Goal: Transaction & Acquisition: Obtain resource

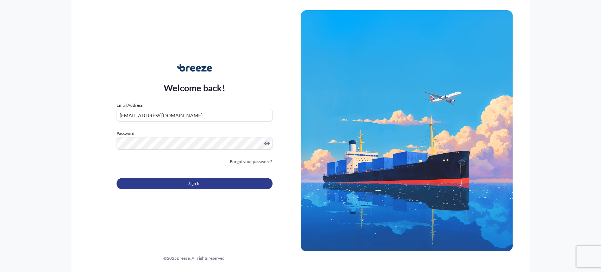
click at [183, 182] on button "Sign In" at bounding box center [195, 183] width 156 height 11
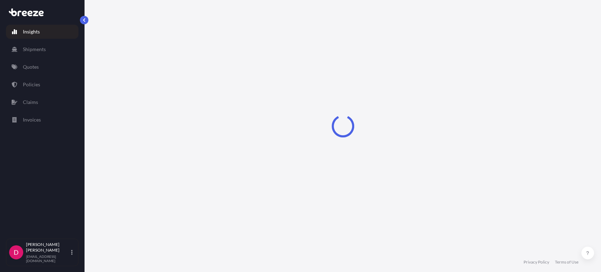
select select "2025"
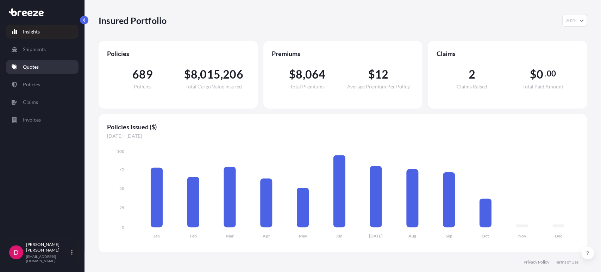
click at [41, 68] on link "Quotes" at bounding box center [42, 67] width 73 height 14
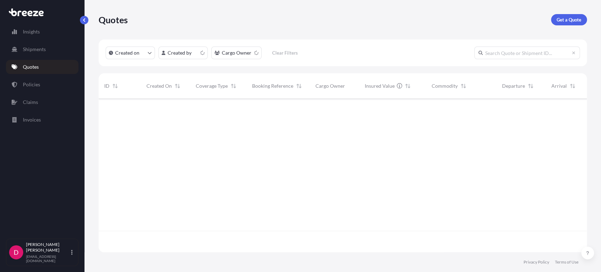
scroll to position [151, 482]
click at [564, 21] on p "Get a Quote" at bounding box center [569, 19] width 25 height 7
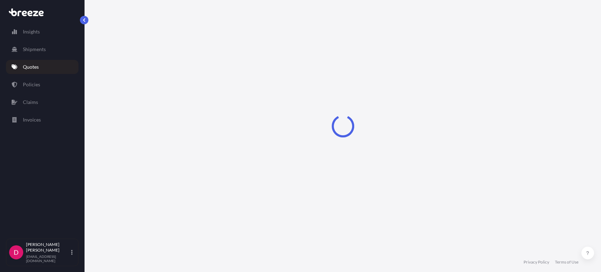
scroll to position [11, 0]
select select "Sea"
select select "1"
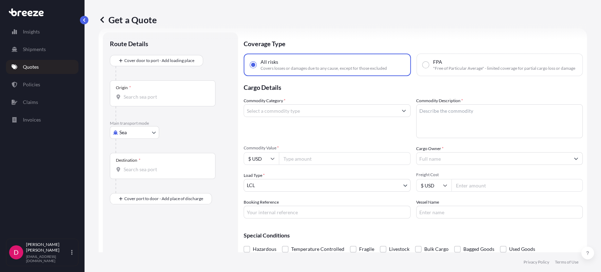
click at [160, 133] on div "Main transport mode Sea Sea Air Road Rail" at bounding box center [170, 136] width 121 height 32
click at [151, 136] on body "Insights Shipments Quotes Policies Claims Invoices D Dan Hamel dhamel@specialty…" at bounding box center [300, 136] width 601 height 272
click at [131, 174] on span "Road" at bounding box center [128, 175] width 11 height 7
select select "Road"
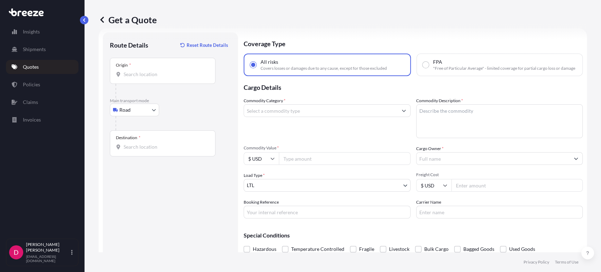
click at [155, 74] on input "Origin *" at bounding box center [165, 74] width 83 height 7
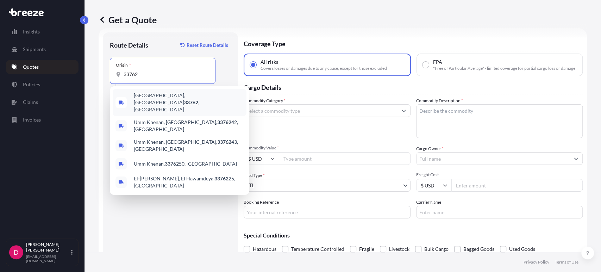
click at [164, 100] on span "Clearwater, FL 33762 , USA" at bounding box center [189, 102] width 110 height 21
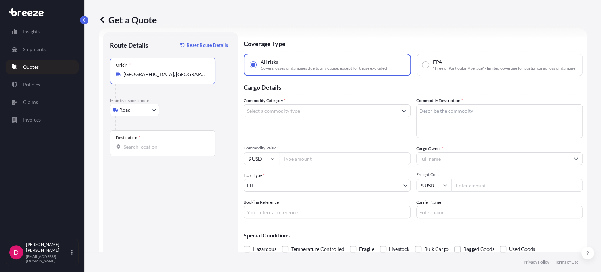
type input "[GEOGRAPHIC_DATA], [GEOGRAPHIC_DATA]"
click at [144, 140] on div "Destination *" at bounding box center [163, 143] width 106 height 26
click at [144, 143] on input "Destination *" at bounding box center [165, 146] width 83 height 7
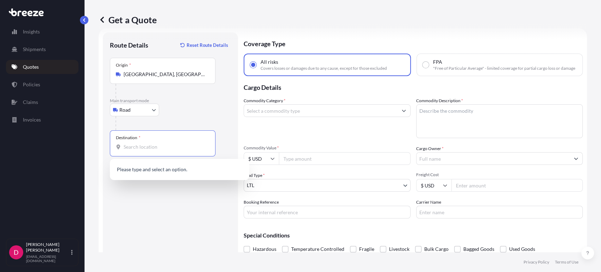
paste input "16592.26"
drag, startPoint x: 148, startPoint y: 145, endPoint x: 112, endPoint y: 148, distance: 35.4
click at [112, 148] on div "Destination * 16592.26" at bounding box center [163, 143] width 106 height 26
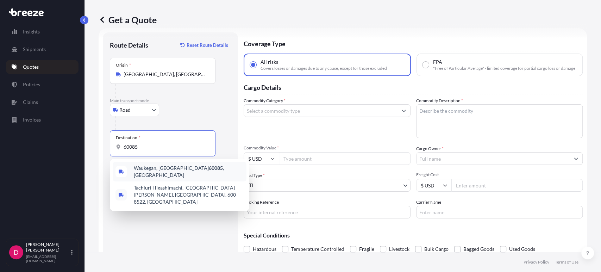
click at [161, 168] on span "Waukegan, IL 60085 , USA" at bounding box center [189, 171] width 110 height 14
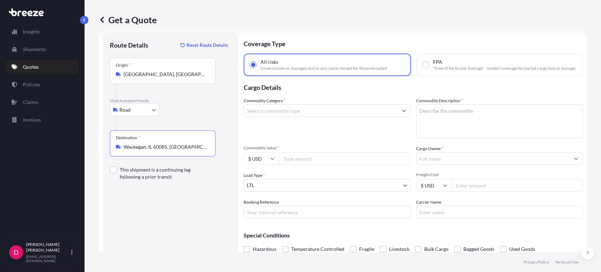
type input "Waukegan, IL 60085, USA"
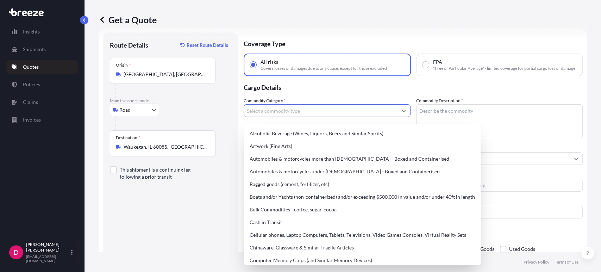
click at [286, 114] on input "Commodity Category *" at bounding box center [321, 110] width 154 height 13
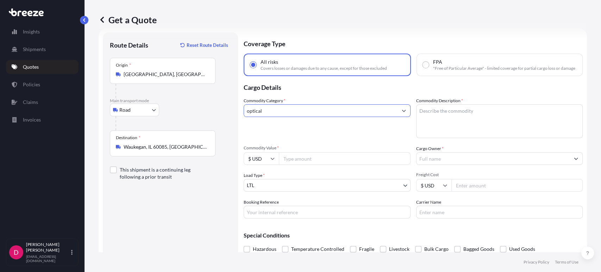
click at [402, 113] on icon "Show suggestions" at bounding box center [404, 110] width 4 height 4
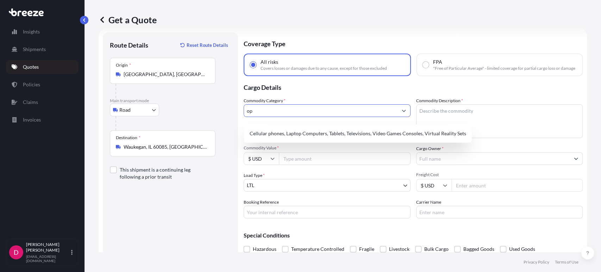
type input "o"
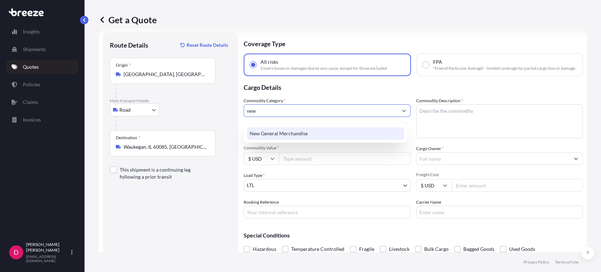
click at [295, 141] on div "New General Merchandise" at bounding box center [325, 133] width 163 height 18
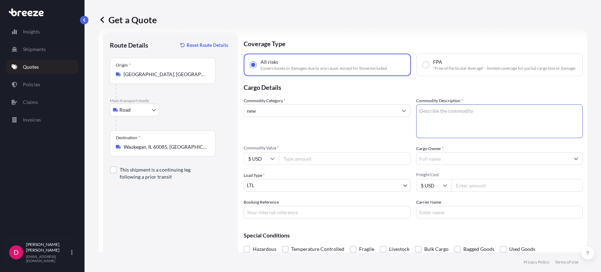
click at [482, 127] on textarea "Commodity Description *" at bounding box center [499, 121] width 167 height 34
click at [250, 116] on input "new" at bounding box center [321, 110] width 154 height 13
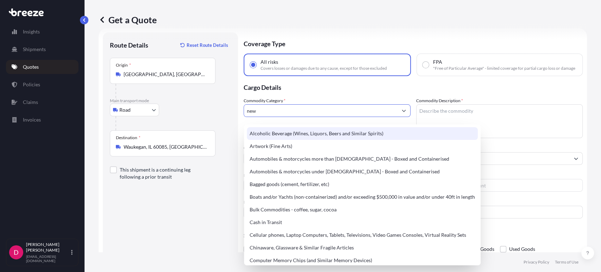
click at [282, 113] on input "new" at bounding box center [321, 110] width 154 height 13
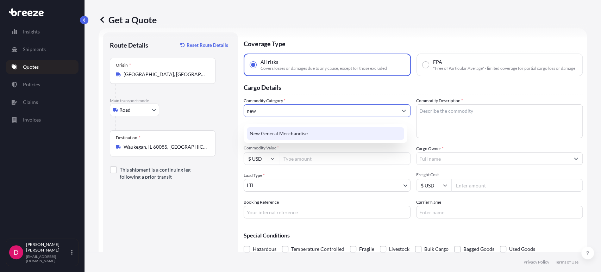
click at [284, 137] on div "New General Merchandise" at bounding box center [325, 133] width 157 height 13
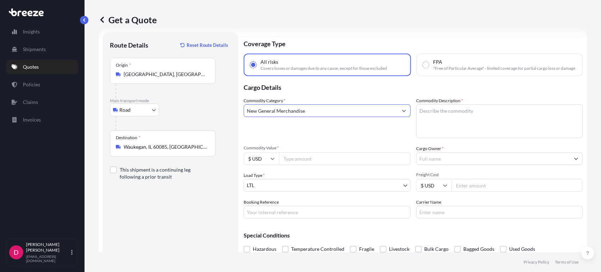
type input "New General Merchandise"
click at [460, 125] on textarea "Commodity Description *" at bounding box center [499, 121] width 167 height 34
type textarea "MEDICAL INSTRUMENTS"
click at [322, 162] on input "Commodity Value *" at bounding box center [345, 158] width 132 height 13
paste input "16592.26"
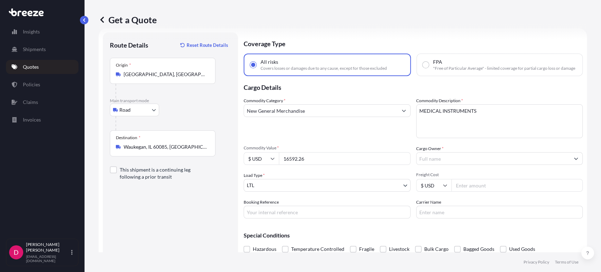
type input "16592.26"
click at [447, 165] on input "Cargo Owner *" at bounding box center [494, 158] width 154 height 13
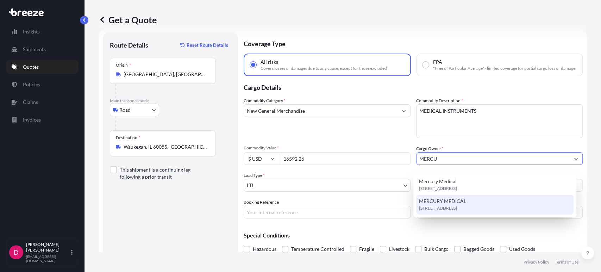
click at [453, 208] on span "11300 49th St N, 33762, Clearwater, United States" at bounding box center [438, 208] width 38 height 7
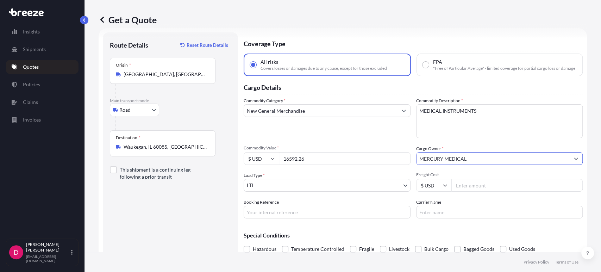
type input "MERCURY MEDICAL"
click at [479, 189] on input "Freight Cost" at bounding box center [517, 185] width 132 height 13
click at [476, 192] on input "Freight Cost" at bounding box center [517, 185] width 132 height 13
type input "454.00"
click at [267, 216] on input "Booking Reference" at bounding box center [327, 212] width 167 height 13
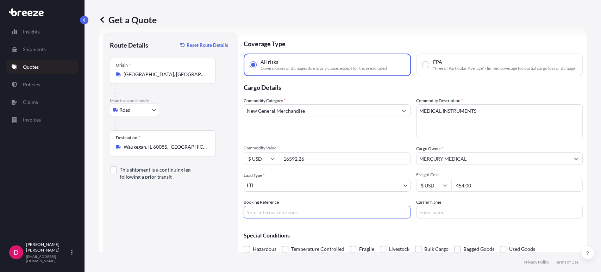
paste input "487535"
type input "487535"
click at [436, 218] on input "Carrier Name" at bounding box center [499, 212] width 167 height 13
type input "FEDEX PRIORITY"
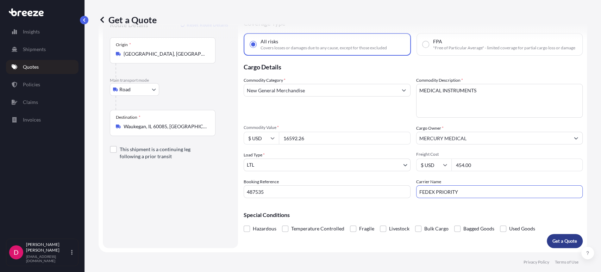
click at [565, 247] on button "Get a Quote" at bounding box center [565, 241] width 36 height 14
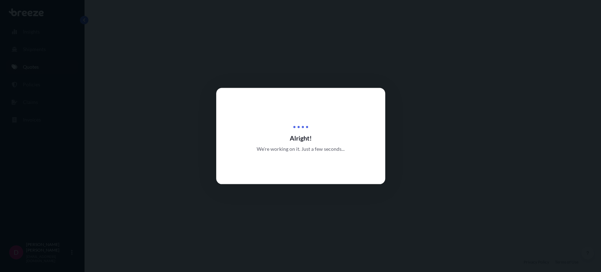
select select "Road"
select select "1"
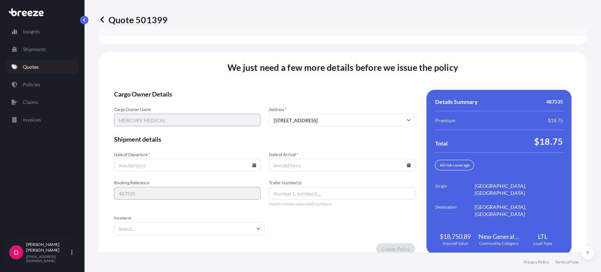
scroll to position [967, 0]
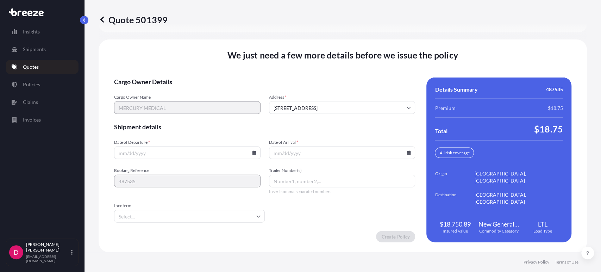
click at [252, 152] on icon at bounding box center [254, 153] width 4 height 4
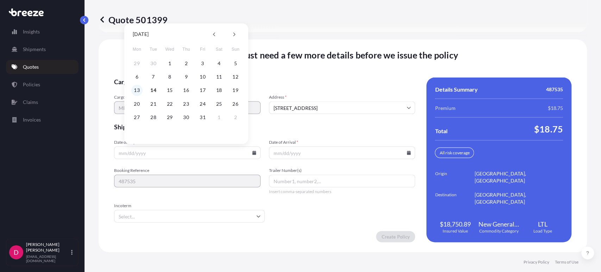
click at [137, 89] on button "13" at bounding box center [136, 90] width 11 height 11
type input "[DATE]"
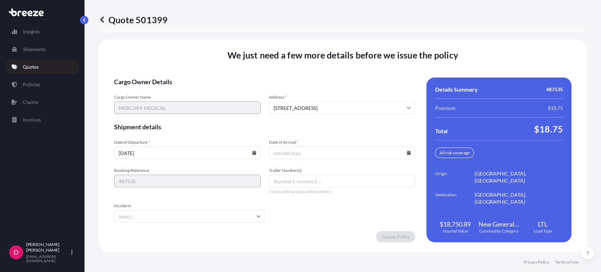
click at [404, 155] on input "Date of Arrival *" at bounding box center [342, 153] width 147 height 13
click at [407, 152] on icon at bounding box center [409, 153] width 4 height 4
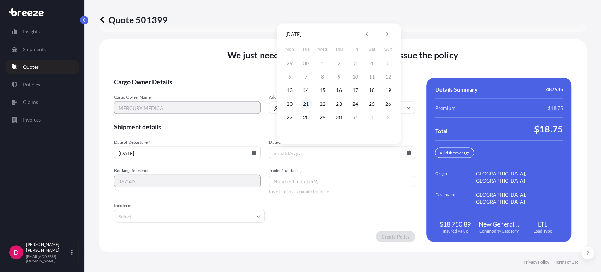
click at [308, 104] on button "21" at bounding box center [305, 103] width 11 height 11
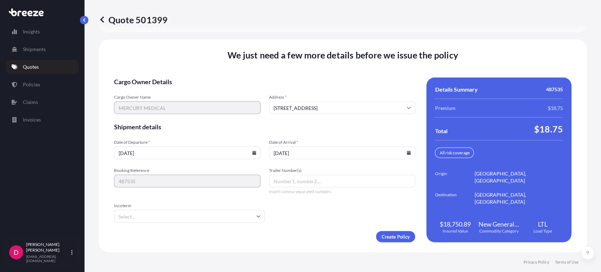
type input "[DATE]"
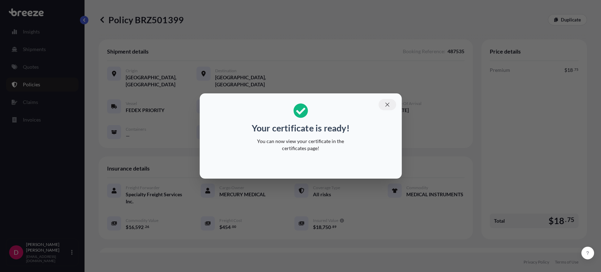
click at [386, 102] on icon "button" at bounding box center [387, 104] width 6 height 6
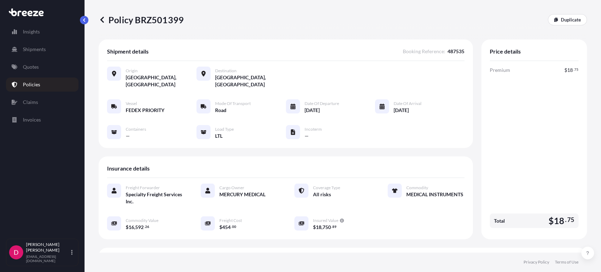
click at [164, 19] on p "Policy BRZ501399" at bounding box center [141, 19] width 85 height 11
copy p "BRZ501399"
click at [565, 18] on p "Duplicate" at bounding box center [571, 19] width 20 height 7
select select "Road"
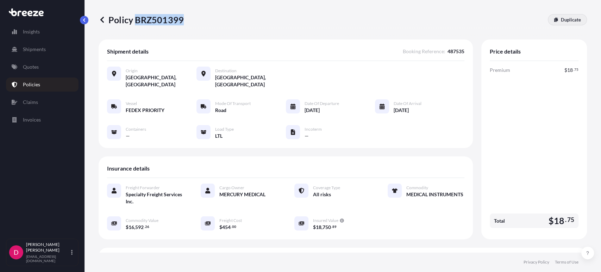
select select "1"
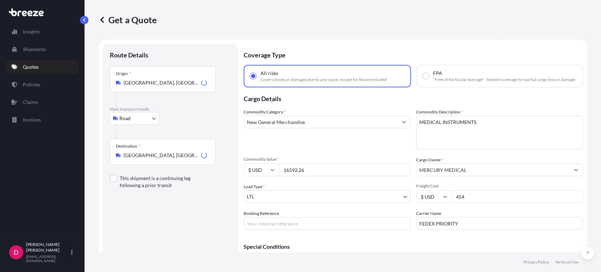
scroll to position [11, 0]
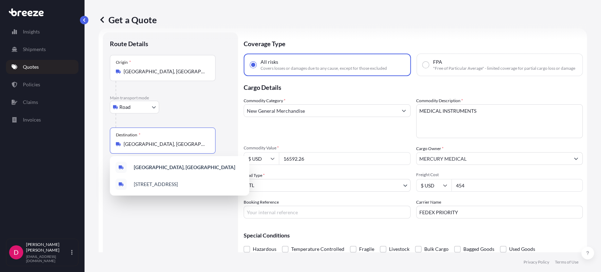
drag, startPoint x: 182, startPoint y: 144, endPoint x: 51, endPoint y: 139, distance: 131.1
click at [51, 139] on div "Insights Shipments Quotes Policies Claims Invoices D Dan Hamel dhamel@specialty…" at bounding box center [300, 136] width 601 height 272
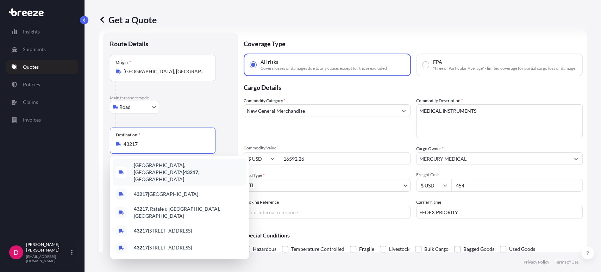
click at [172, 163] on div "Columbus, OH 43217 , USA" at bounding box center [180, 172] width 134 height 27
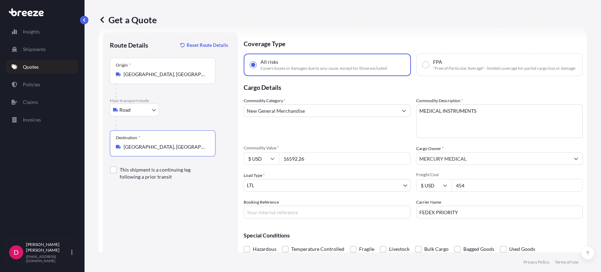
type input "[GEOGRAPHIC_DATA], [GEOGRAPHIC_DATA]"
drag, startPoint x: 318, startPoint y: 164, endPoint x: 268, endPoint y: 163, distance: 49.7
click at [268, 163] on div "$ USD 16592.26" at bounding box center [327, 158] width 167 height 13
paste input "3699.20"
type input "3699.20"
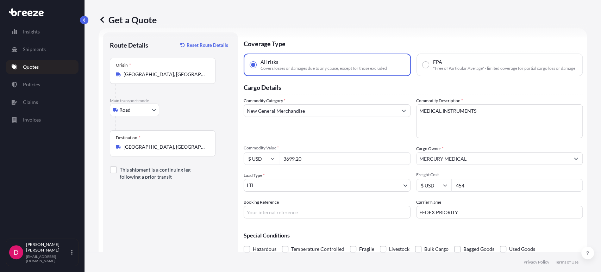
click at [479, 187] on input "454" at bounding box center [517, 185] width 132 height 13
click at [285, 214] on input "Booking Reference" at bounding box center [327, 212] width 167 height 13
paste input "487539"
type input "487539"
click at [471, 190] on input "454" at bounding box center [517, 185] width 132 height 13
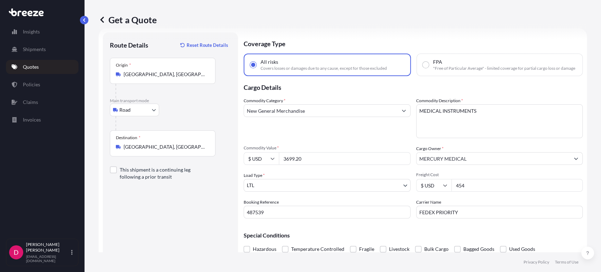
click at [471, 190] on input "454" at bounding box center [517, 185] width 132 height 13
type input "225.86"
click at [307, 214] on input "487539" at bounding box center [327, 212] width 167 height 13
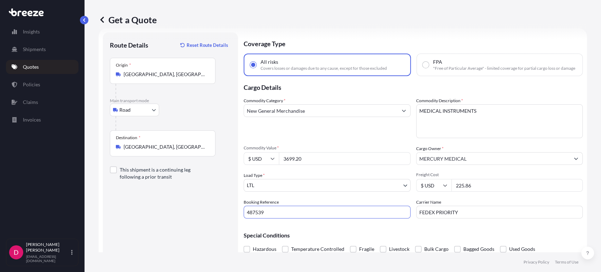
click at [338, 232] on div "Special Conditions Hazardous Temperature Controlled Fragile Livestock Bulk Carg…" at bounding box center [413, 239] width 339 height 30
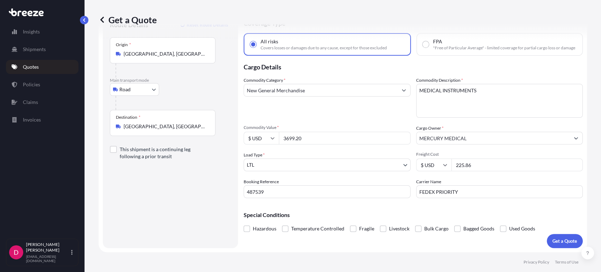
scroll to position [36, 0]
click at [564, 242] on p "Get a Quote" at bounding box center [565, 240] width 25 height 7
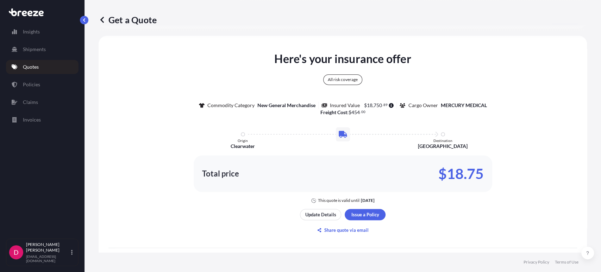
scroll to position [263, 0]
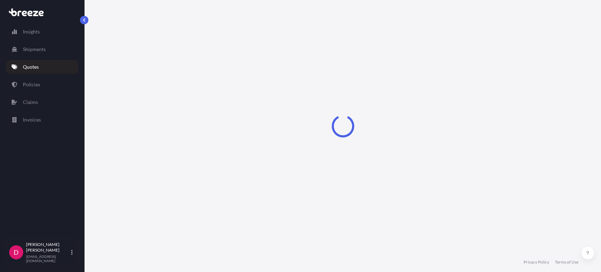
select select "Road"
select select "1"
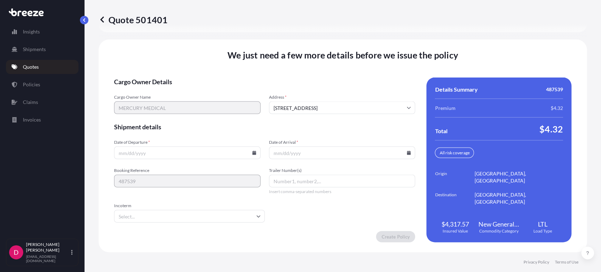
scroll to position [967, 0]
click at [252, 154] on icon at bounding box center [254, 153] width 4 height 4
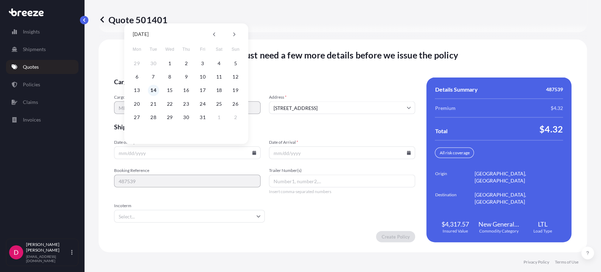
click at [156, 89] on button "14" at bounding box center [153, 90] width 11 height 11
type input "[DATE]"
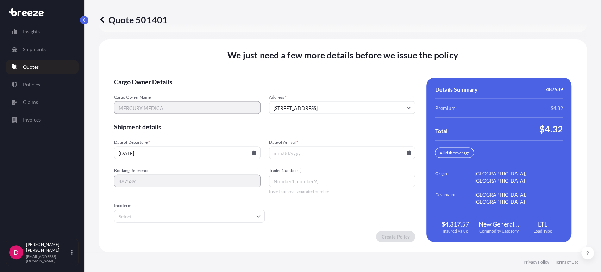
click at [403, 155] on input "Date of Arrival *" at bounding box center [342, 153] width 147 height 13
click at [408, 156] on input "Date of Arrival *" at bounding box center [342, 153] width 147 height 13
click at [407, 154] on icon at bounding box center [409, 153] width 4 height 4
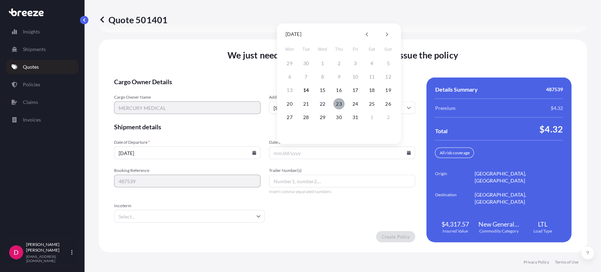
click at [338, 105] on button "23" at bounding box center [339, 103] width 11 height 11
type input "10/23/2025"
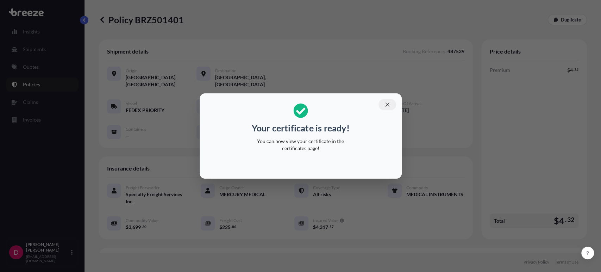
click at [387, 106] on icon "button" at bounding box center [387, 104] width 6 height 6
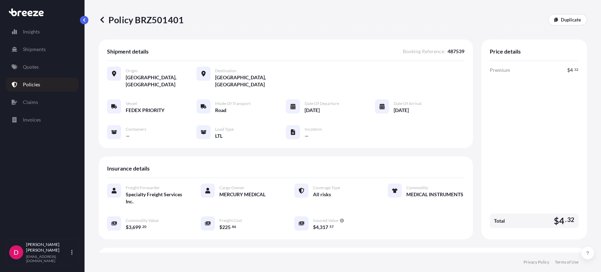
click at [166, 17] on p "Policy BRZ501401" at bounding box center [141, 19] width 85 height 11
copy p "BRZ501401"
click at [560, 16] on link "Duplicate" at bounding box center [567, 19] width 39 height 11
select select "Road"
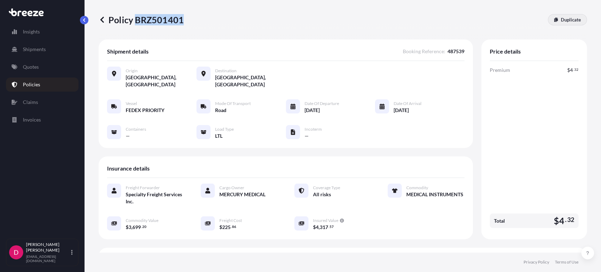
select select "1"
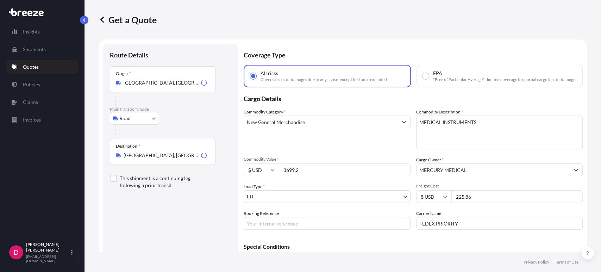
scroll to position [11, 0]
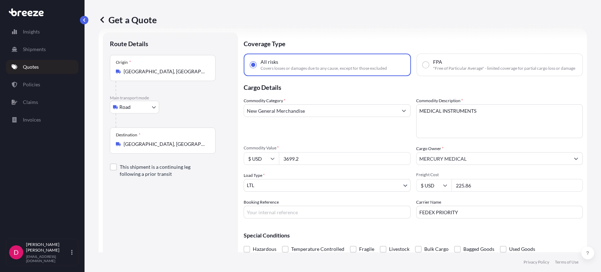
click at [178, 143] on input "[GEOGRAPHIC_DATA], [GEOGRAPHIC_DATA]" at bounding box center [165, 144] width 83 height 7
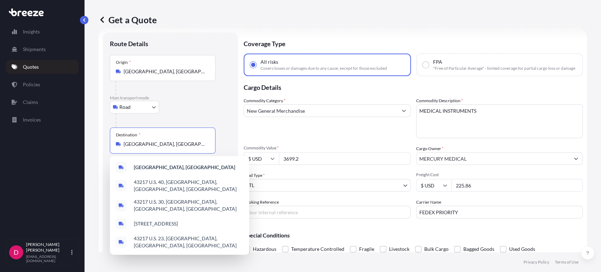
click at [178, 143] on input "[GEOGRAPHIC_DATA], [GEOGRAPHIC_DATA]" at bounding box center [165, 144] width 83 height 7
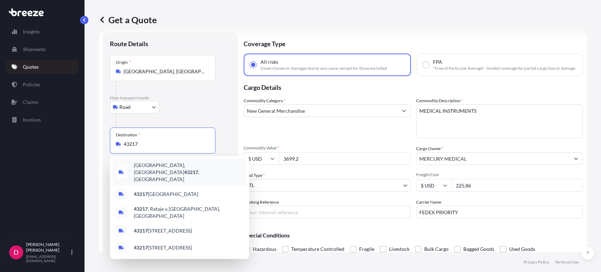
type input "[GEOGRAPHIC_DATA], [GEOGRAPHIC_DATA]"
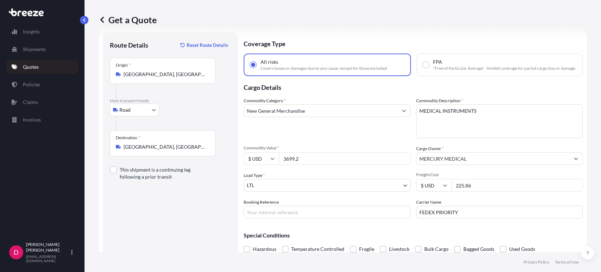
click at [301, 164] on input "3699.2" at bounding box center [345, 158] width 132 height 13
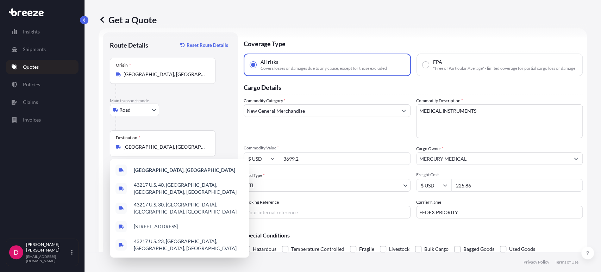
click at [301, 164] on input "3699.2" at bounding box center [345, 158] width 132 height 13
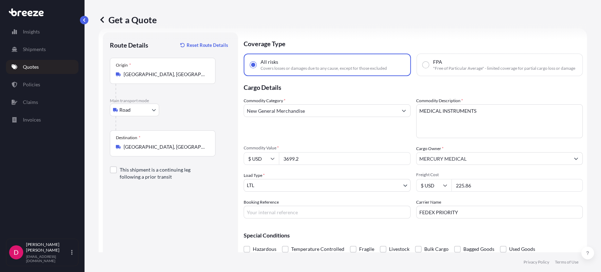
click at [301, 164] on input "3699.2" at bounding box center [345, 158] width 132 height 13
paste input "8684.94"
type input "8684.94"
click at [489, 191] on input "225.86" at bounding box center [517, 185] width 132 height 13
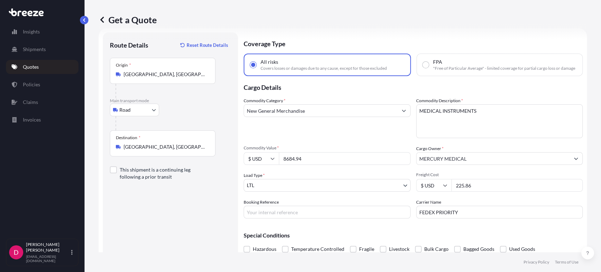
click at [489, 191] on input "225.86" at bounding box center [517, 185] width 132 height 13
type input "353.60"
click at [474, 218] on input "FEDEX PRIORITY" at bounding box center [499, 212] width 167 height 13
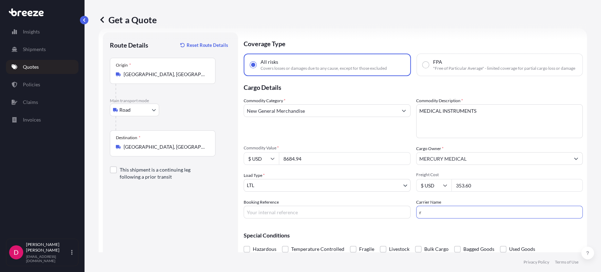
type input "R&L"
click at [275, 218] on input "Booking Reference" at bounding box center [327, 212] width 167 height 13
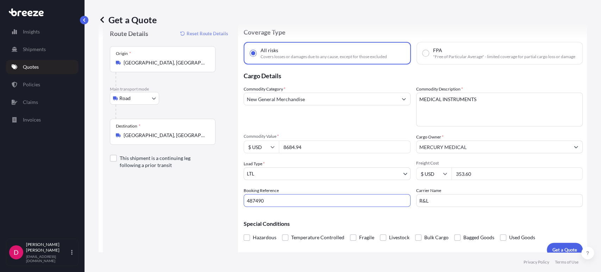
scroll to position [36, 0]
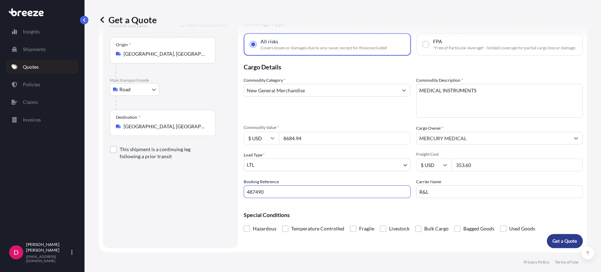
type input "487490"
click at [558, 238] on p "Get a Quote" at bounding box center [565, 240] width 25 height 7
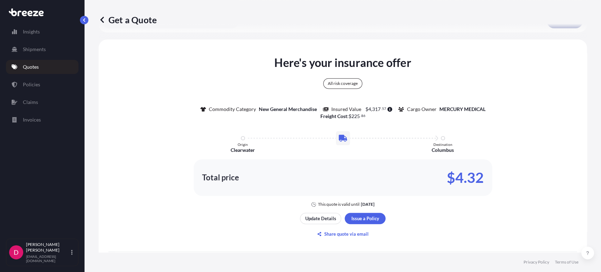
scroll to position [263, 0]
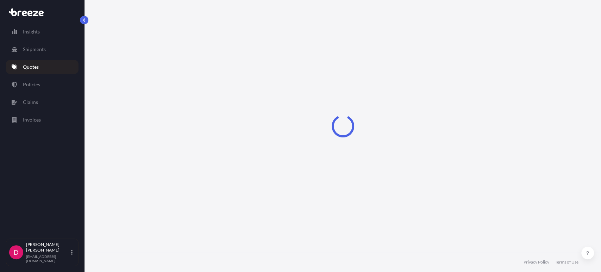
select select "Road"
select select "1"
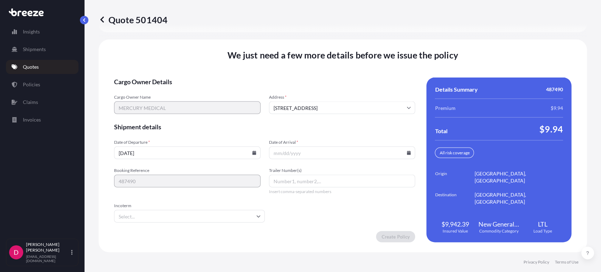
scroll to position [967, 0]
click at [255, 156] on input "[DATE]" at bounding box center [187, 153] width 147 height 13
click at [254, 155] on input "[DATE]" at bounding box center [187, 153] width 147 height 13
click at [249, 150] on input "[DATE]" at bounding box center [187, 153] width 147 height 13
click at [254, 151] on input "[DATE]" at bounding box center [187, 153] width 147 height 13
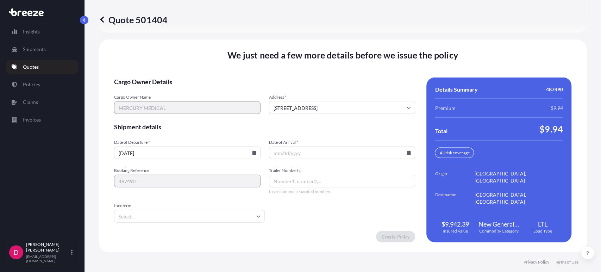
click at [254, 151] on icon at bounding box center [254, 153] width 4 height 4
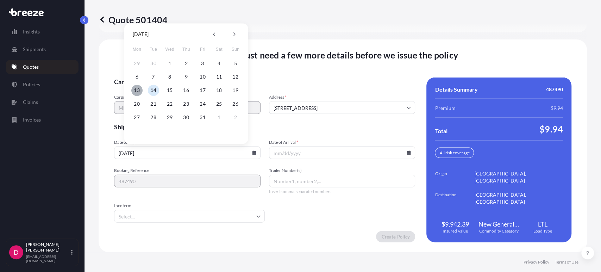
click at [134, 89] on button "13" at bounding box center [136, 90] width 11 height 11
type input "[DATE]"
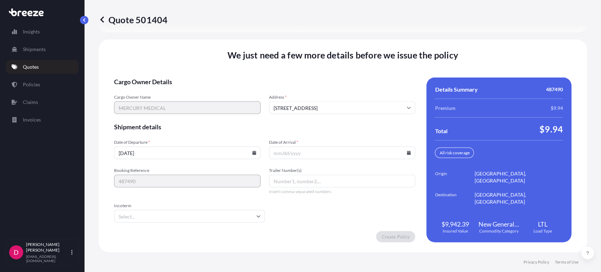
click at [404, 156] on input "Date of Arrival *" at bounding box center [342, 153] width 147 height 13
click at [407, 154] on icon at bounding box center [409, 153] width 4 height 4
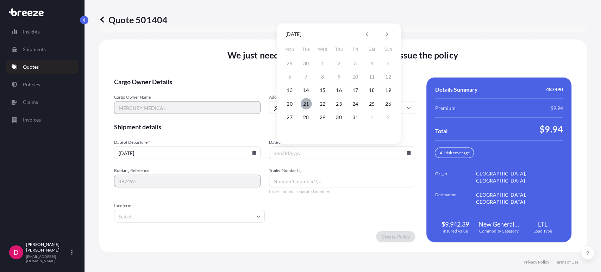
click at [305, 103] on button "21" at bounding box center [305, 103] width 11 height 11
type input "[DATE]"
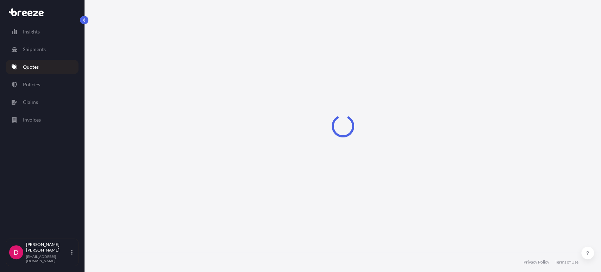
select select "Road"
select select "1"
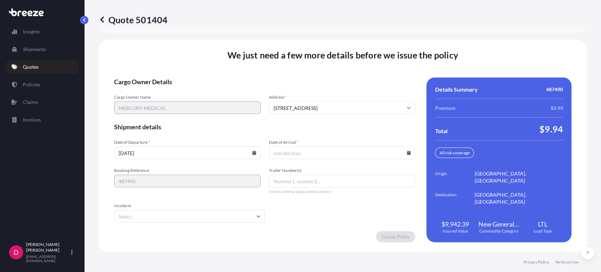
scroll to position [967, 0]
click at [252, 155] on icon at bounding box center [254, 153] width 4 height 4
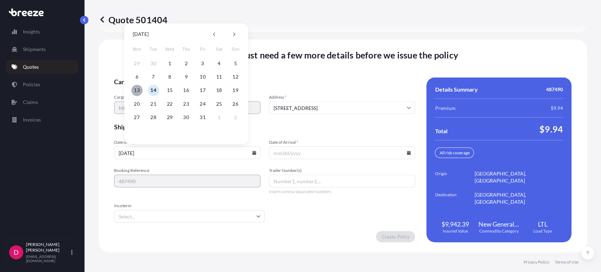
click at [136, 94] on button "13" at bounding box center [136, 90] width 11 height 11
type input "[DATE]"
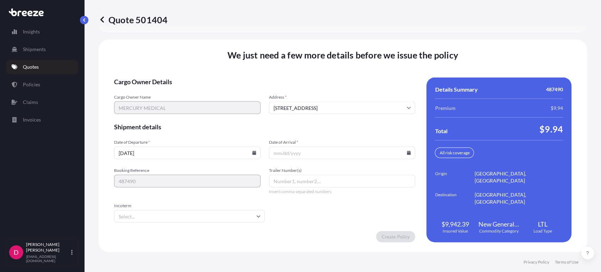
click at [408, 153] on input "Date of Arrival *" at bounding box center [342, 153] width 147 height 13
click at [407, 151] on icon at bounding box center [409, 153] width 4 height 4
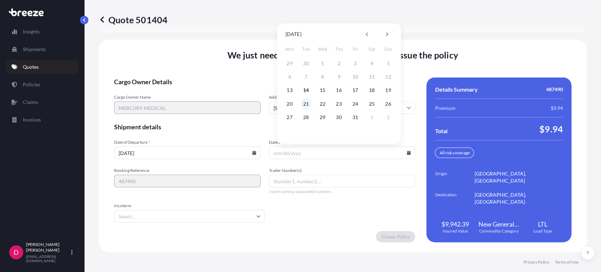
click at [308, 107] on button "21" at bounding box center [305, 103] width 11 height 11
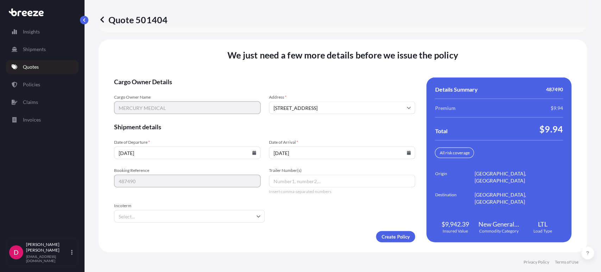
type input "[DATE]"
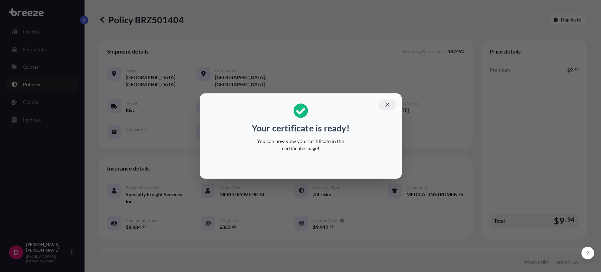
click at [384, 101] on icon "button" at bounding box center [387, 104] width 6 height 6
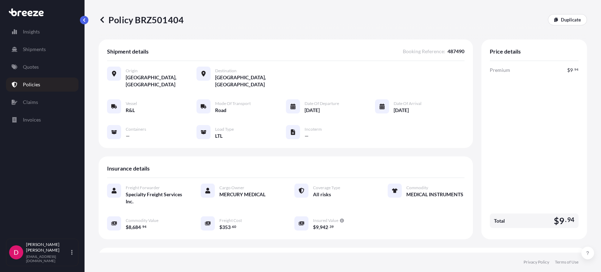
click at [157, 20] on p "Policy BRZ501404" at bounding box center [141, 19] width 85 height 11
copy p "BRZ501404"
click at [572, 21] on p "Duplicate" at bounding box center [571, 19] width 20 height 7
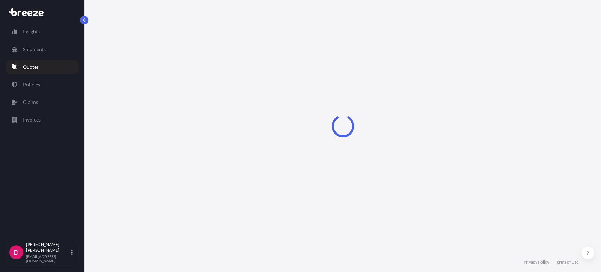
select select "Road"
select select "1"
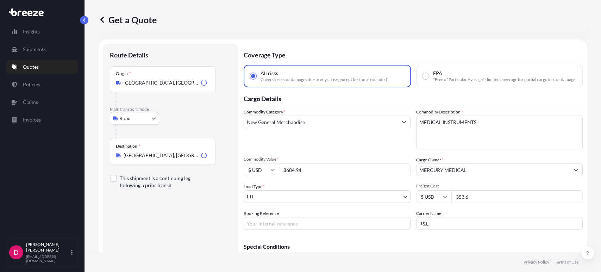
scroll to position [11, 0]
